Goal: Information Seeking & Learning: Find specific page/section

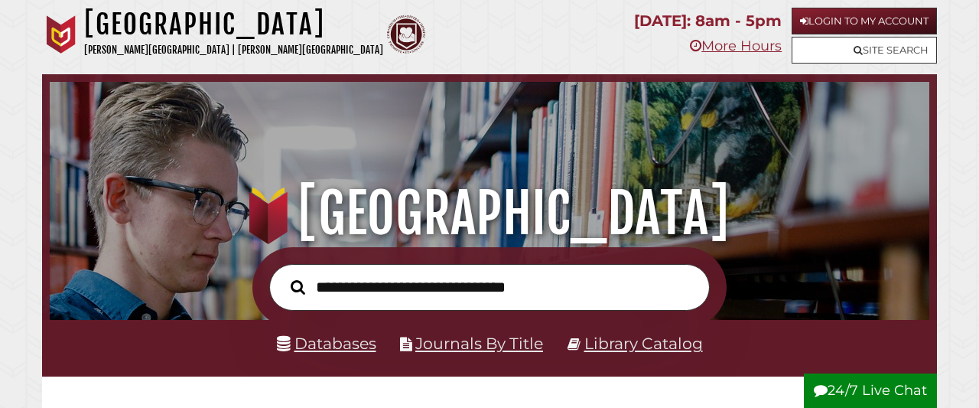
scroll to position [498, 872]
click at [637, 340] on link "Library Catalog" at bounding box center [643, 342] width 119 height 19
click at [333, 351] on link "Databases" at bounding box center [326, 342] width 99 height 19
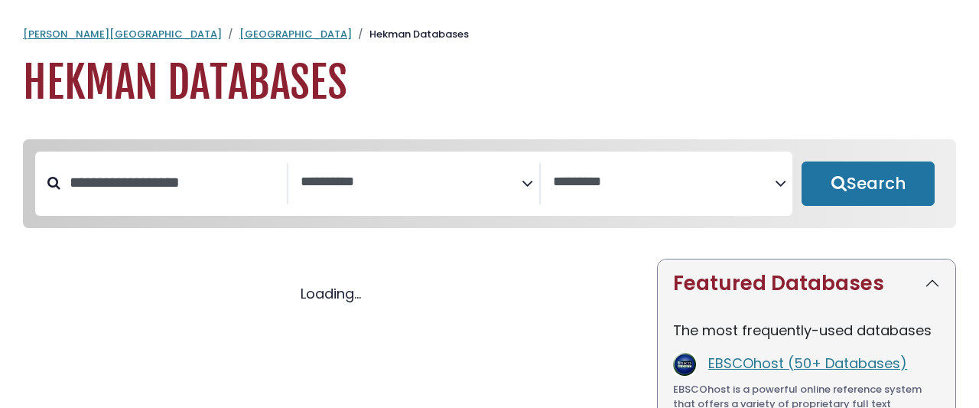
select select "Database Subject Filter"
select select "Database Vendors Filter"
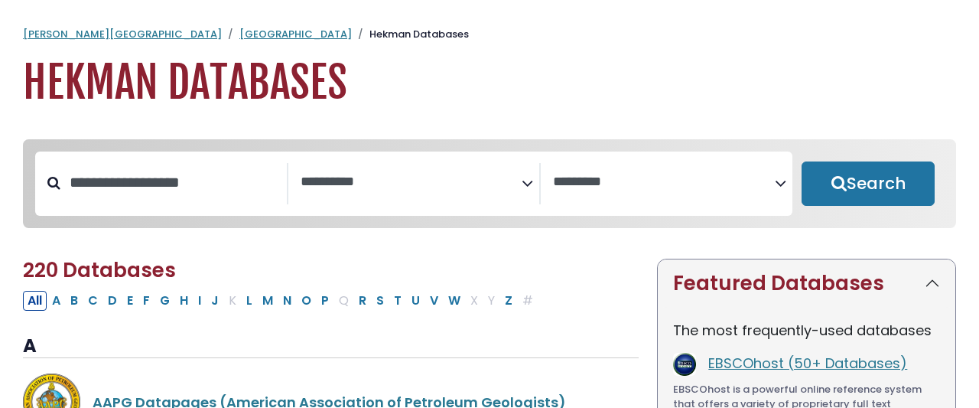
select select "Database Subject Filter"
select select "Database Vendors Filter"
click at [163, 171] on input "Search database by title or keyword" at bounding box center [173, 182] width 226 height 25
click at [444, 291] on button "W" at bounding box center [454, 301] width 21 height 20
select select "Database Subject Filter"
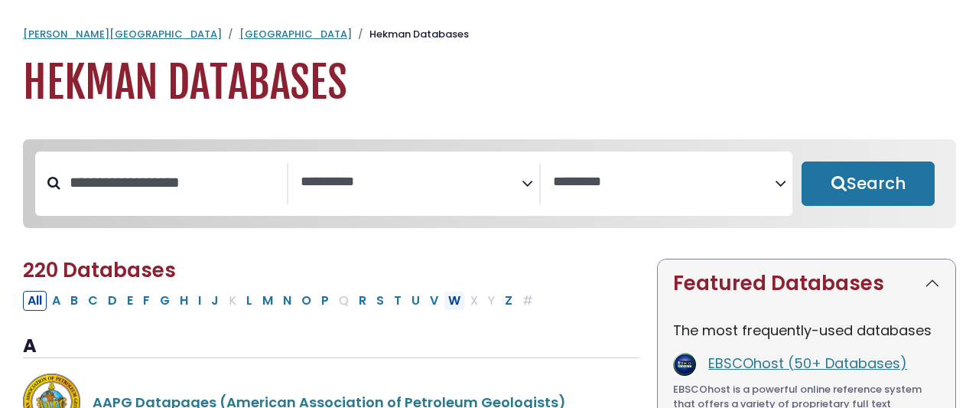
select select "Database Vendors Filter"
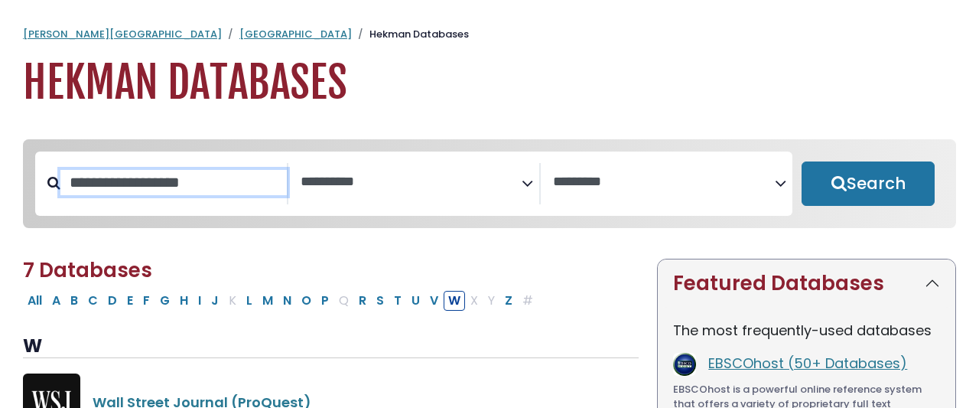
click at [238, 177] on input "Search database by title or keyword" at bounding box center [173, 182] width 226 height 25
type input "********"
click at [801, 161] on button "Search" at bounding box center [867, 183] width 133 height 44
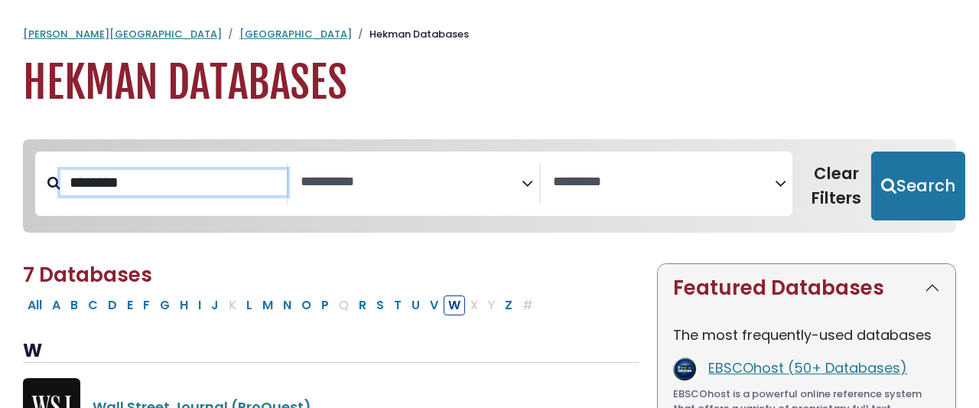
select select "Database Subject Filter"
select select "Database Vendors Filter"
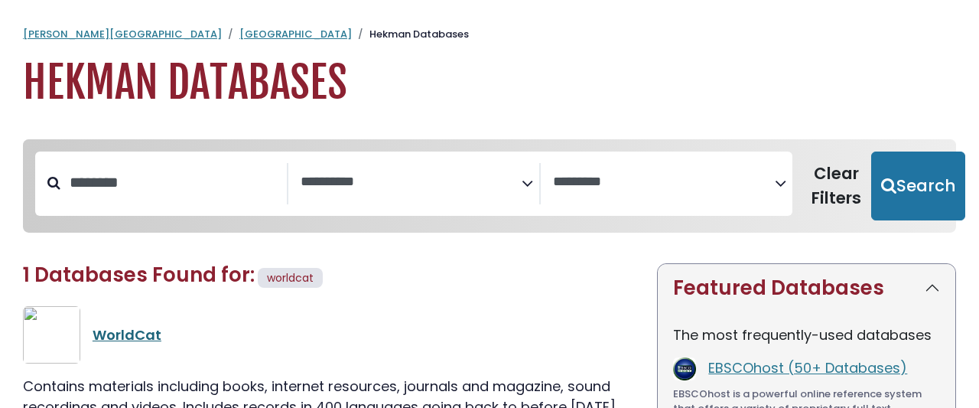
click at [109, 325] on link "WorldCat" at bounding box center [127, 334] width 69 height 19
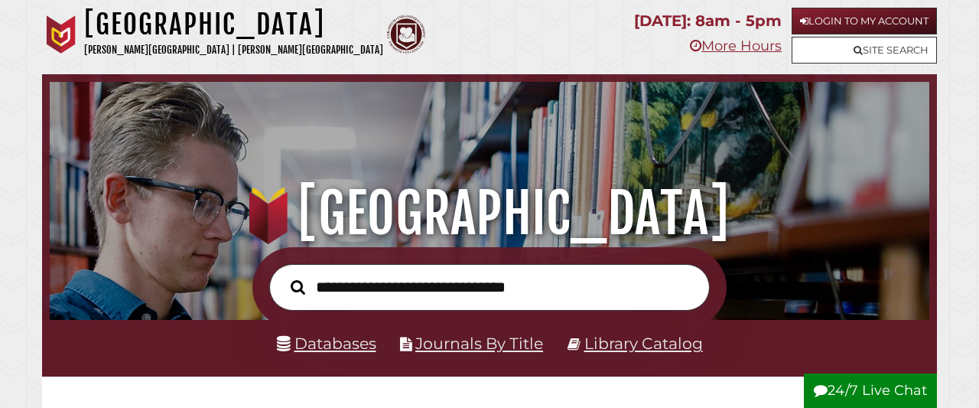
scroll to position [498, 872]
click at [369, 342] on link "Databases" at bounding box center [326, 342] width 99 height 19
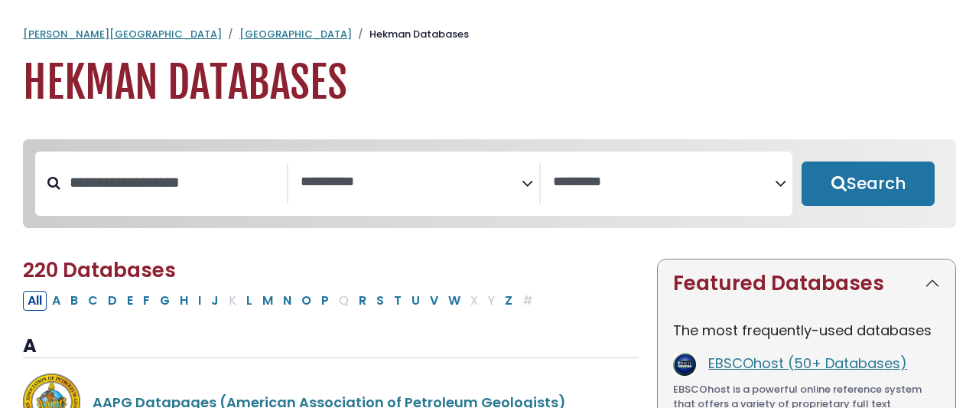
select select "Database Subject Filter"
select select "Database Vendors Filter"
click at [210, 180] on div "Search filters" at bounding box center [173, 183] width 226 height 40
click at [210, 170] on input "Search database by title or keyword" at bounding box center [173, 182] width 226 height 25
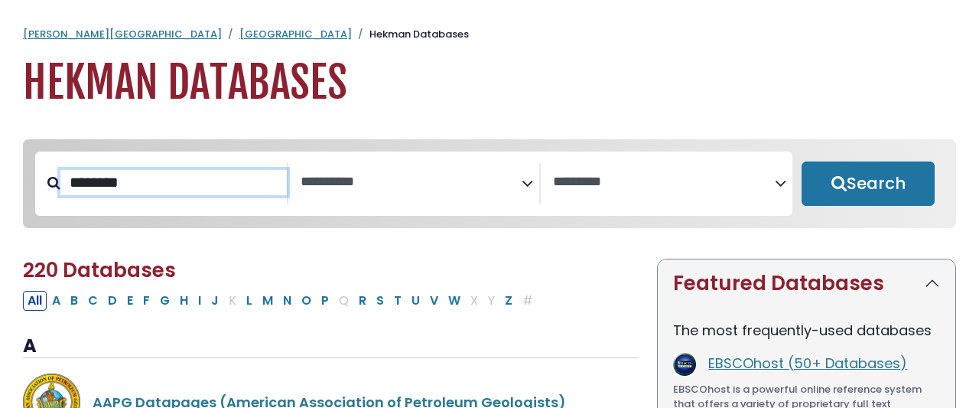
type input "********"
click at [801, 161] on button "Search" at bounding box center [867, 183] width 133 height 44
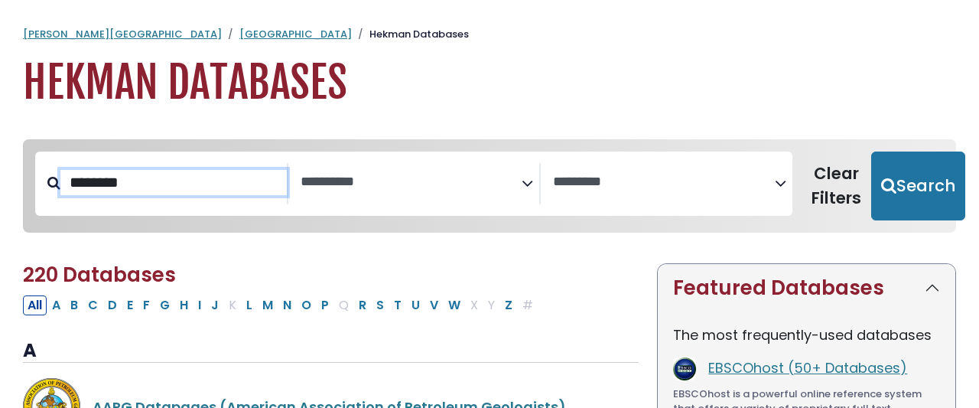
select select "Database Subject Filter"
select select "Database Vendors Filter"
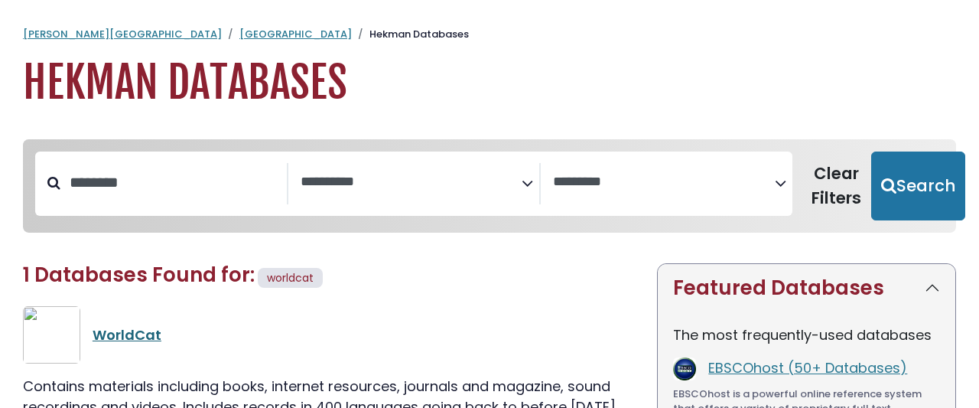
click at [115, 325] on link "WorldCat" at bounding box center [127, 334] width 69 height 19
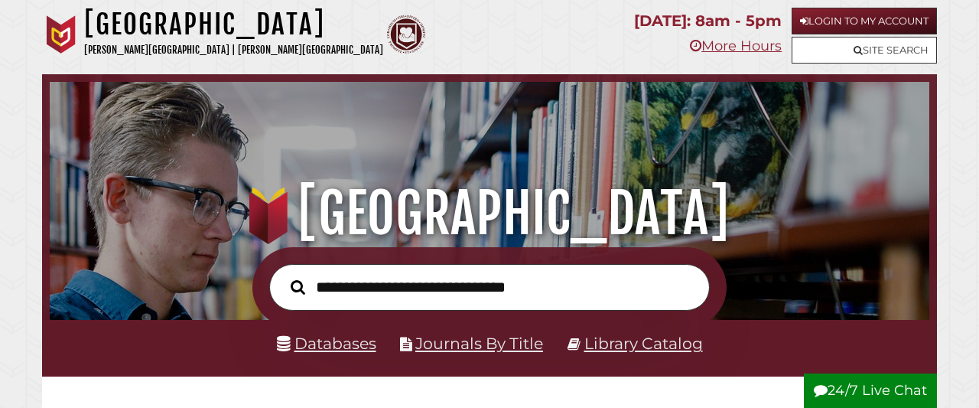
scroll to position [498, 872]
click at [363, 348] on link "Databases" at bounding box center [326, 342] width 99 height 19
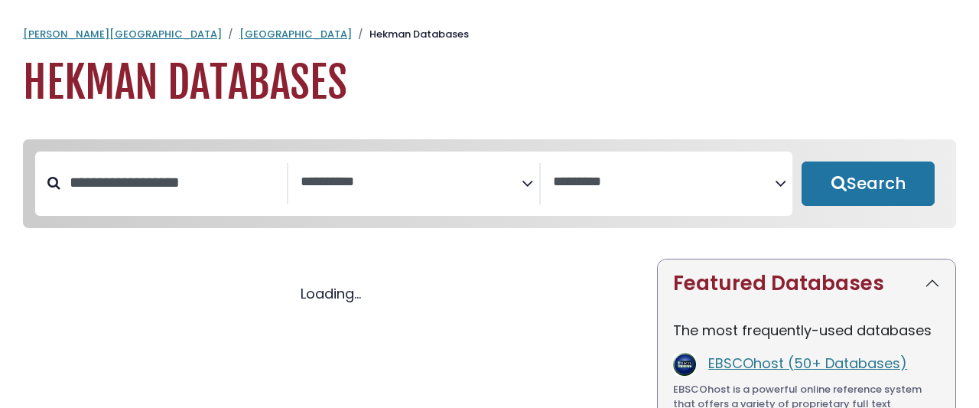
select select "Database Subject Filter"
select select "Database Vendors Filter"
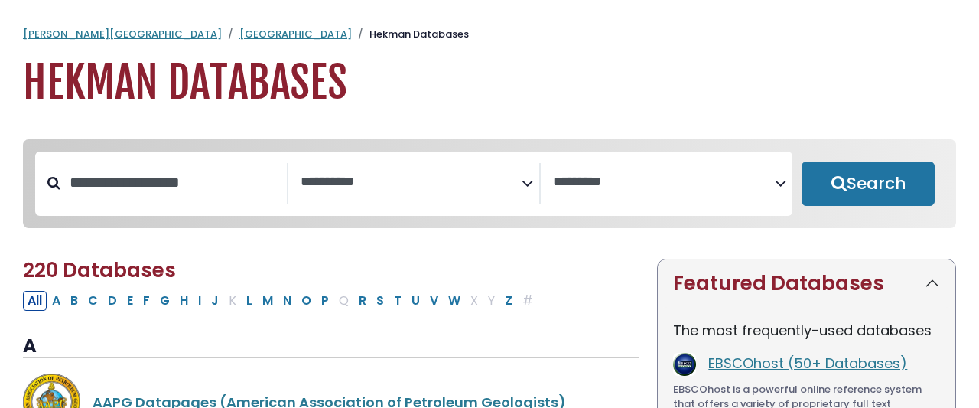
select select "Database Subject Filter"
select select "Database Vendors Filter"
click at [155, 291] on button "G" at bounding box center [164, 301] width 19 height 20
select select "Database Subject Filter"
select select "Database Vendors Filter"
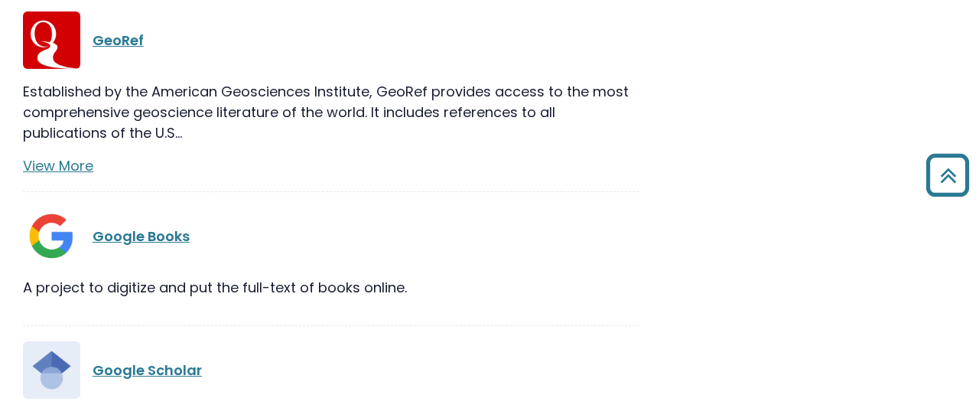
scroll to position [881, 0]
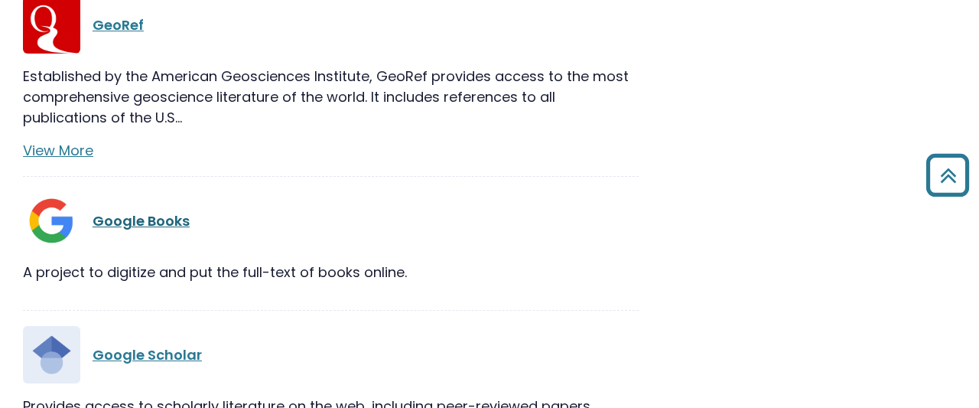
click at [128, 211] on link "Google Books" at bounding box center [141, 220] width 97 height 19
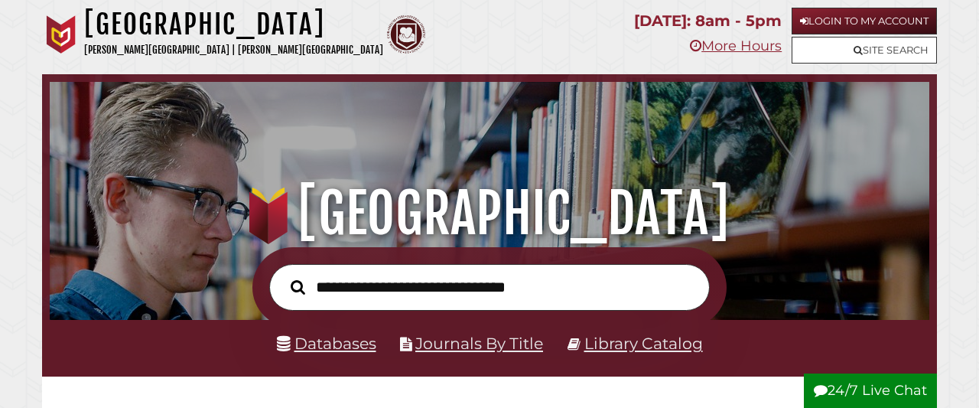
scroll to position [498, 872]
click at [329, 342] on link "Databases" at bounding box center [326, 342] width 99 height 19
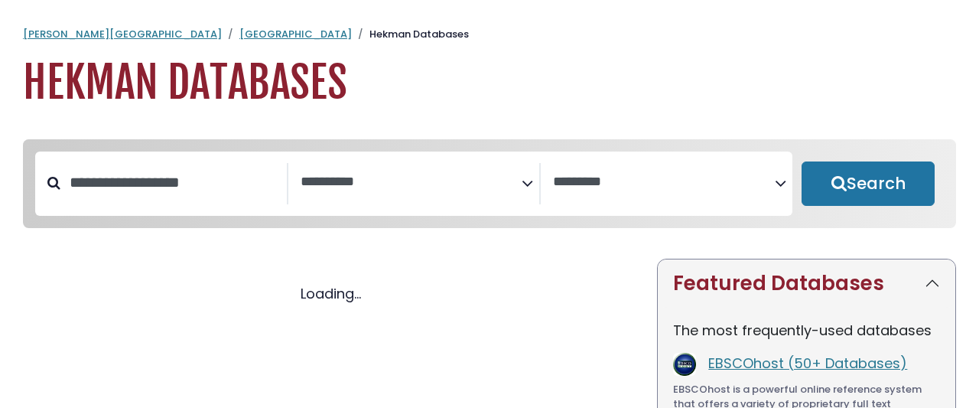
select select "Database Subject Filter"
select select "Database Vendors Filter"
select select "Database Subject Filter"
select select "Database Vendors Filter"
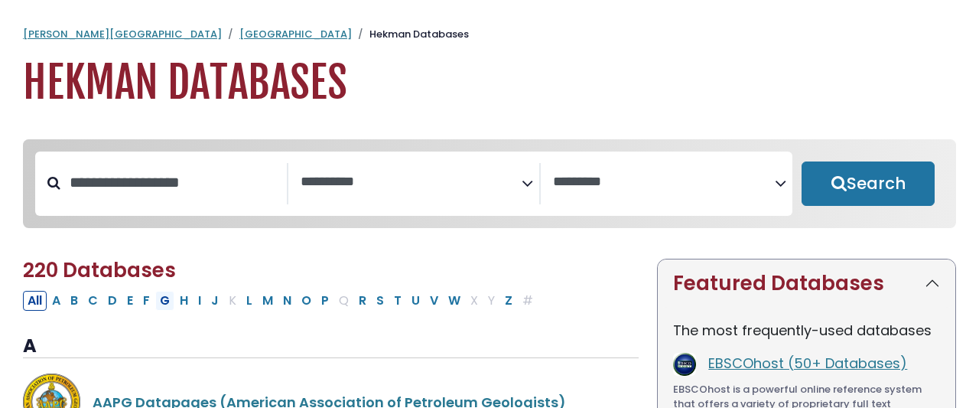
click at [155, 291] on button "G" at bounding box center [164, 301] width 19 height 20
select select "Database Subject Filter"
select select "Database Vendors Filter"
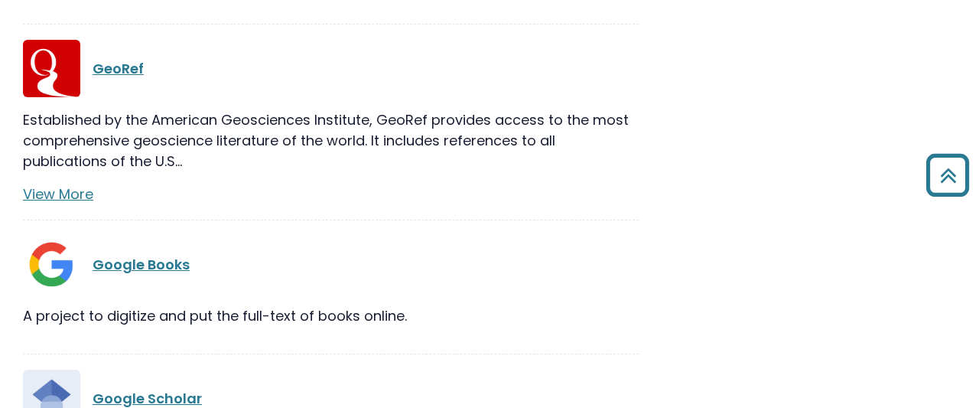
scroll to position [881, 0]
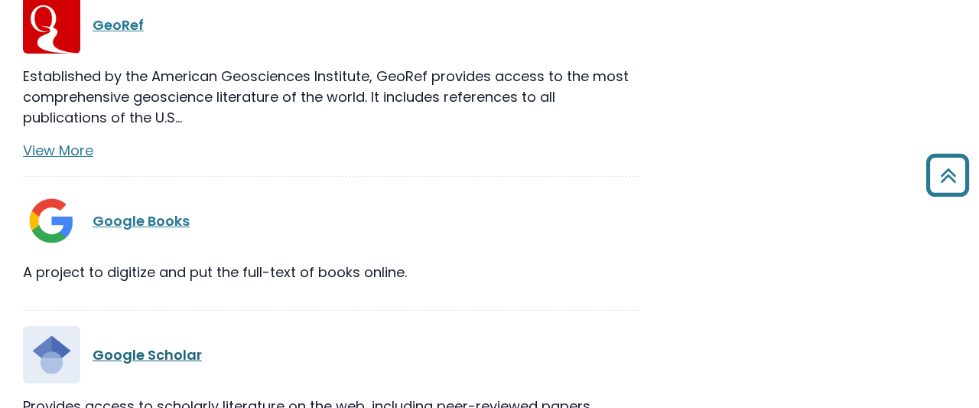
click at [154, 345] on link "Google Scholar" at bounding box center [147, 354] width 109 height 19
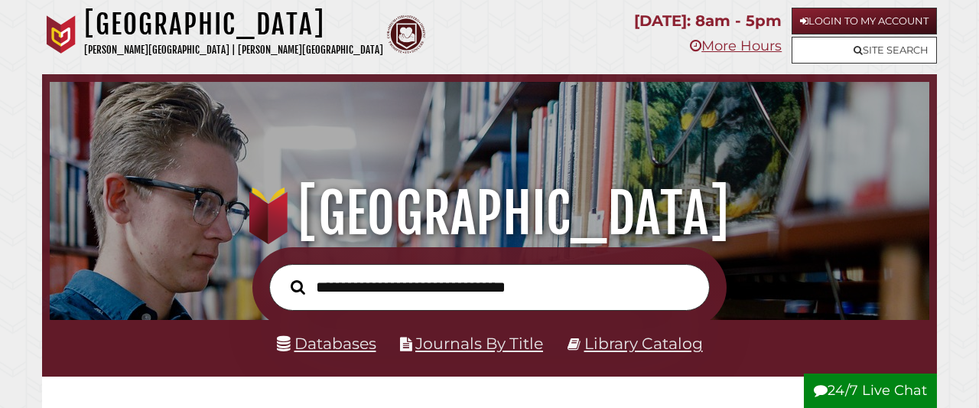
scroll to position [498, 872]
click at [604, 346] on link "Library Catalog" at bounding box center [643, 342] width 119 height 19
click at [316, 337] on link "Databases" at bounding box center [326, 342] width 99 height 19
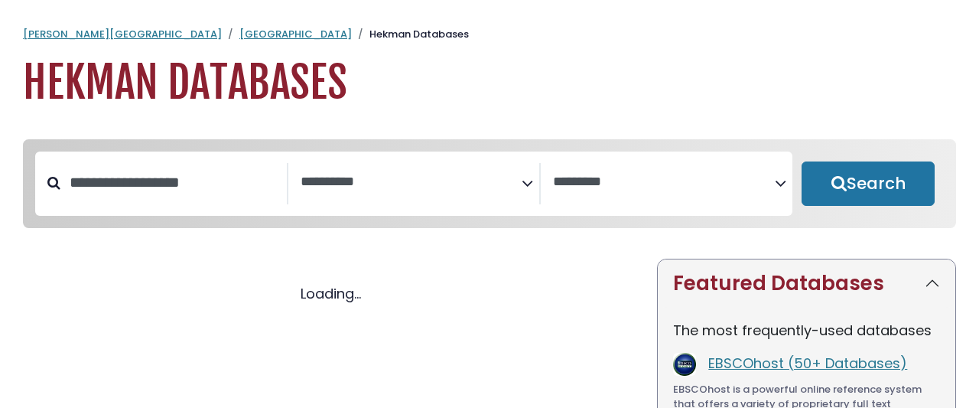
select select "Database Subject Filter"
select select "Database Vendors Filter"
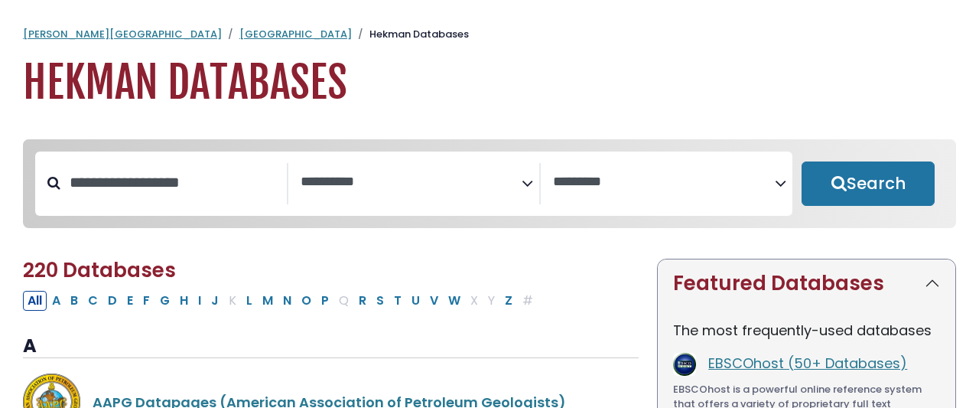
select select "Database Subject Filter"
select select "Database Vendors Filter"
click at [190, 180] on input "Search database by title or keyword" at bounding box center [173, 182] width 226 height 25
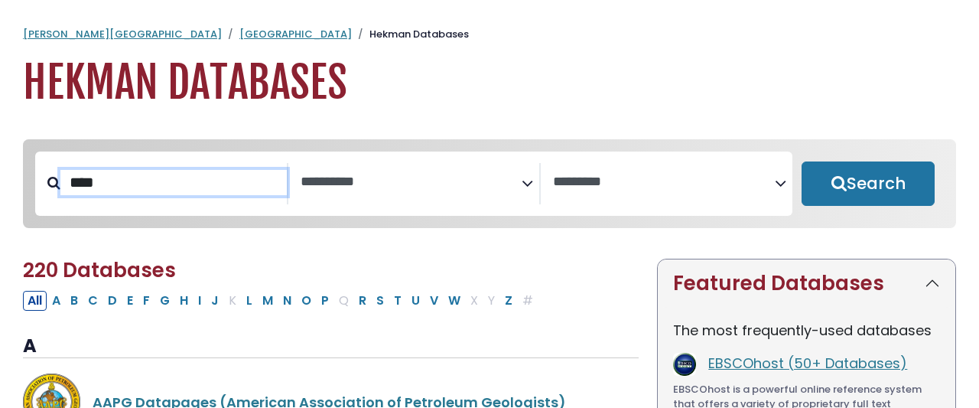
type input "****"
click at [801, 161] on button "Search" at bounding box center [867, 183] width 133 height 44
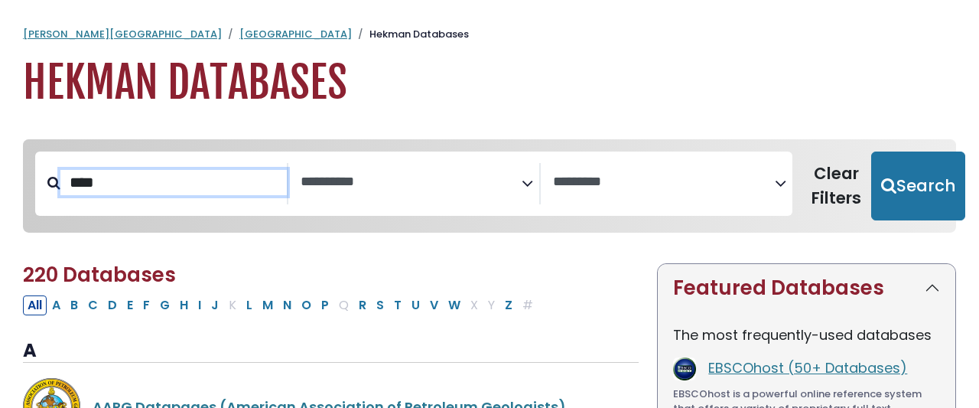
select select "Database Subject Filter"
select select "Database Vendors Filter"
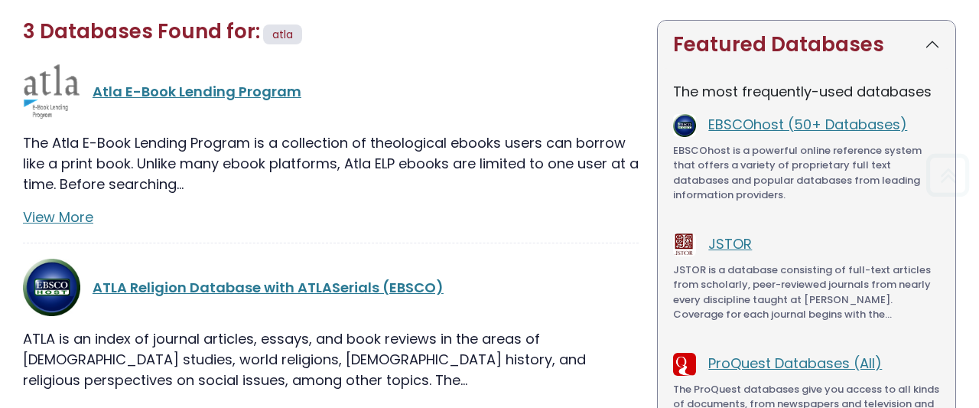
scroll to position [294, 0]
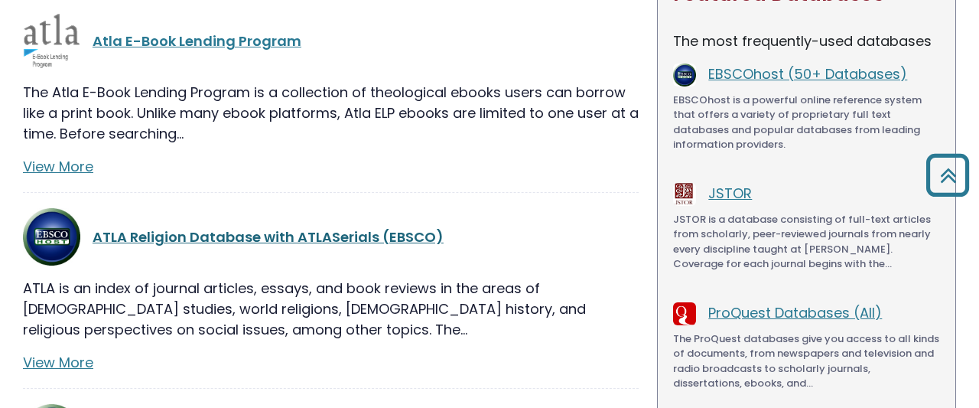
click at [155, 227] on link "ATLA Religion Database with ATLASerials (EBSCO)" at bounding box center [268, 236] width 351 height 19
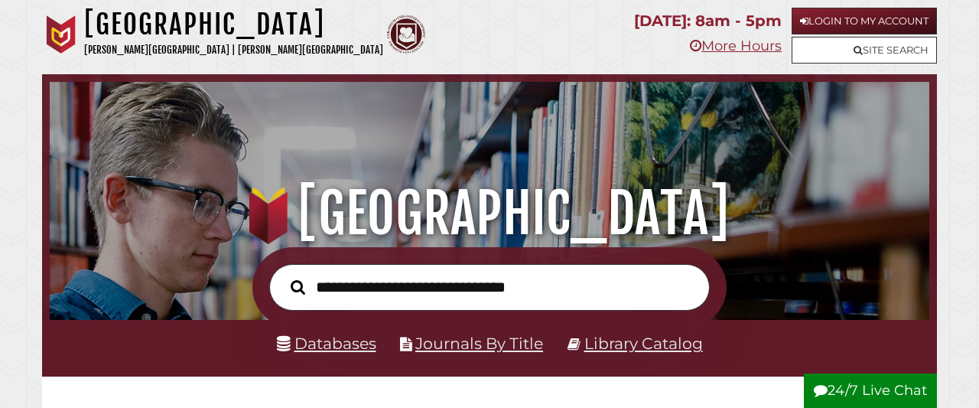
scroll to position [498, 872]
click at [509, 340] on link "Journals By Title" at bounding box center [479, 342] width 128 height 19
click at [434, 339] on link "Journals By Title" at bounding box center [479, 342] width 128 height 19
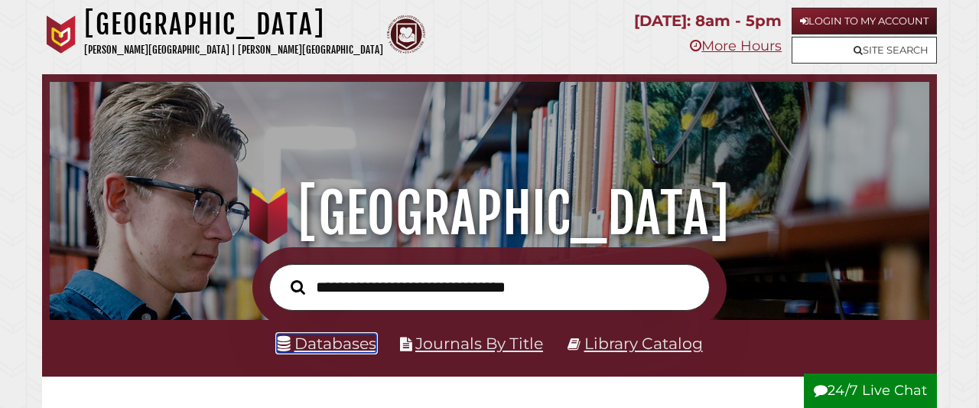
click at [346, 340] on link "Databases" at bounding box center [326, 342] width 99 height 19
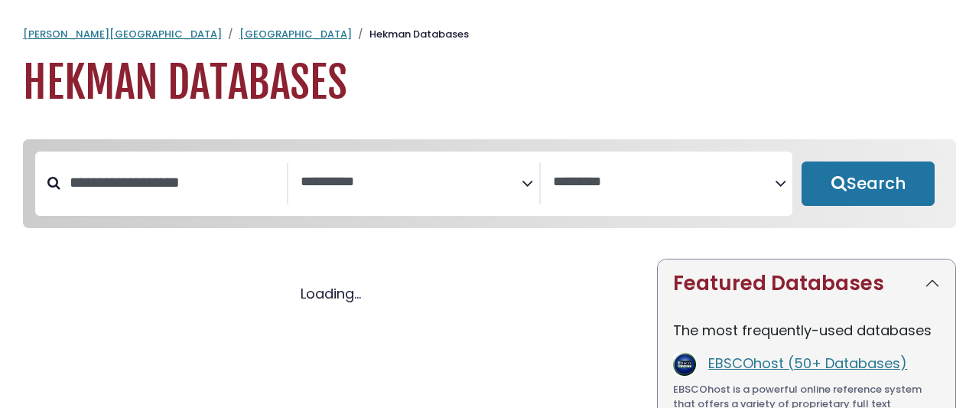
select select "Database Subject Filter"
select select "Database Vendors Filter"
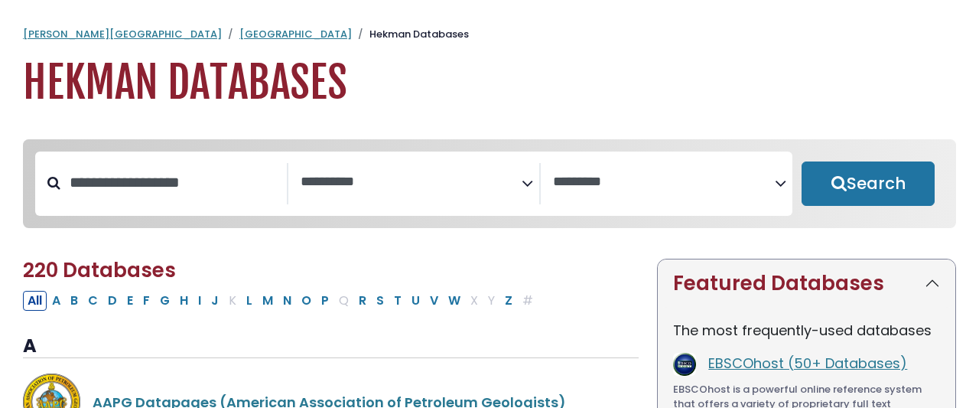
select select "Database Subject Filter"
select select "Database Vendors Filter"
click at [225, 170] on input "Search database by title or keyword" at bounding box center [173, 182] width 226 height 25
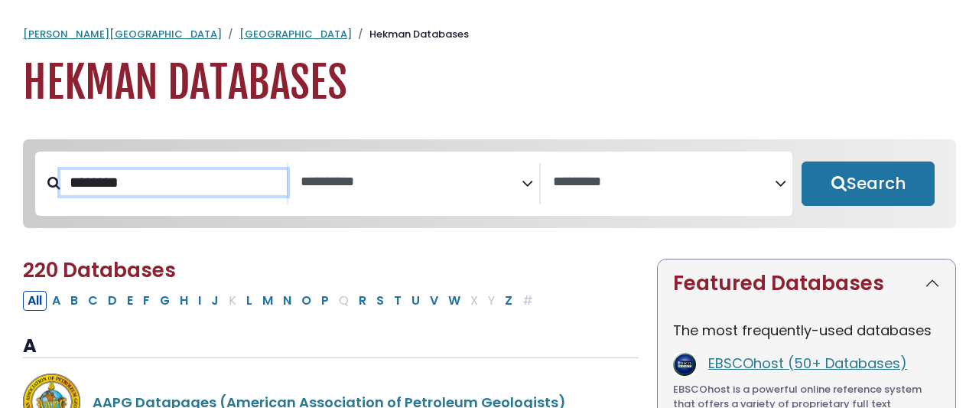
type input "********"
click at [801, 161] on button "Search" at bounding box center [867, 183] width 133 height 44
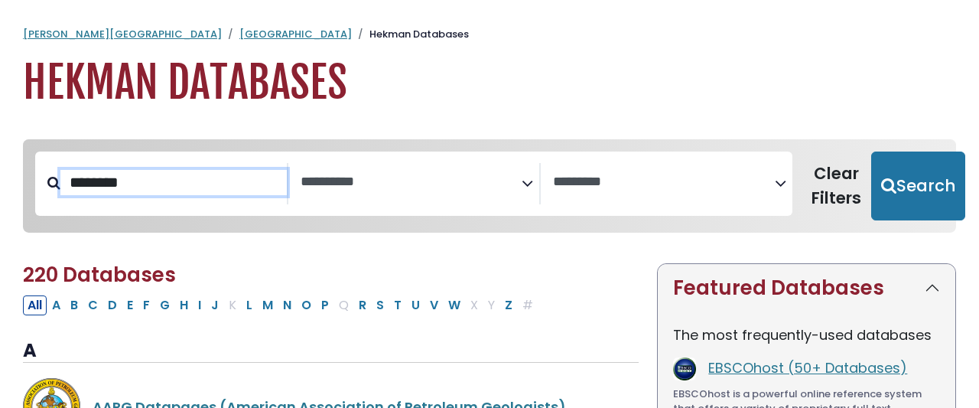
select select "Database Subject Filter"
select select "Database Vendors Filter"
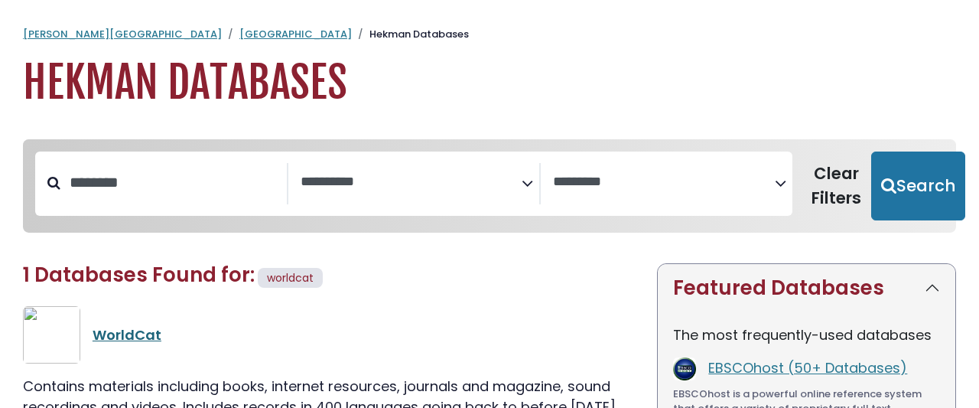
click at [112, 325] on link "WorldCat" at bounding box center [127, 334] width 69 height 19
